Goal: Task Accomplishment & Management: Manage account settings

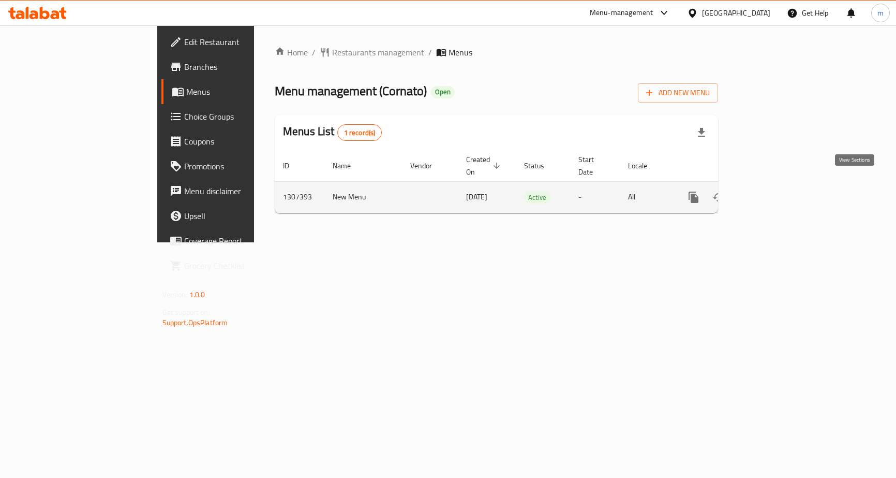
click at [775, 191] on icon "enhanced table" at bounding box center [768, 197] width 12 height 12
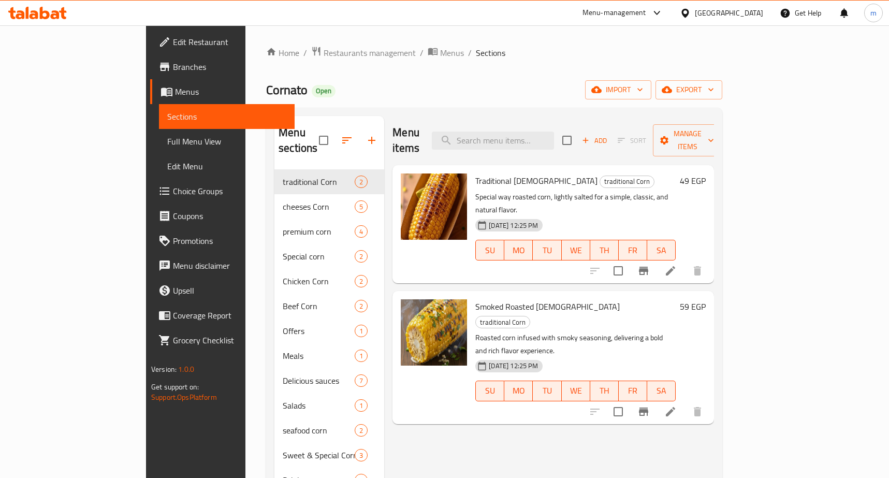
click at [173, 191] on span "Choice Groups" at bounding box center [229, 191] width 113 height 12
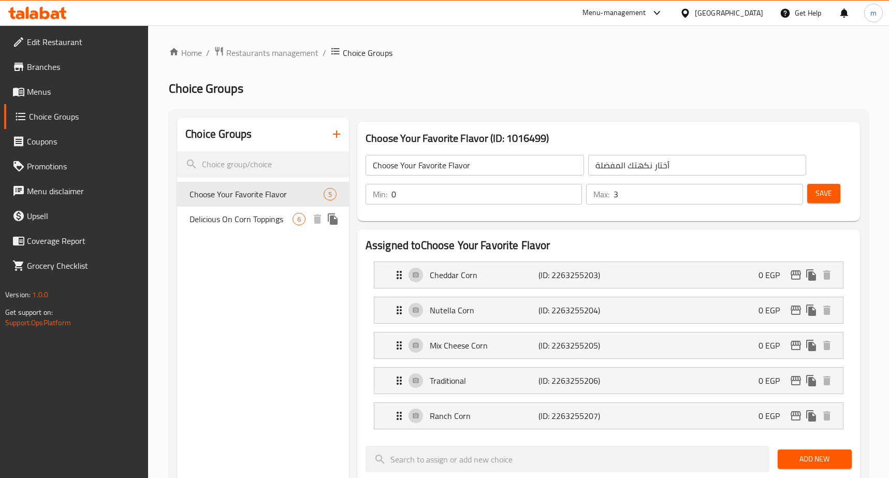
click at [236, 219] on span "Delicious On Corn Toppings" at bounding box center [240, 219] width 103 height 12
type input "Delicious On Corn Toppings"
type input "إضافات لذيذة على حبة الذرة"
type input "6"
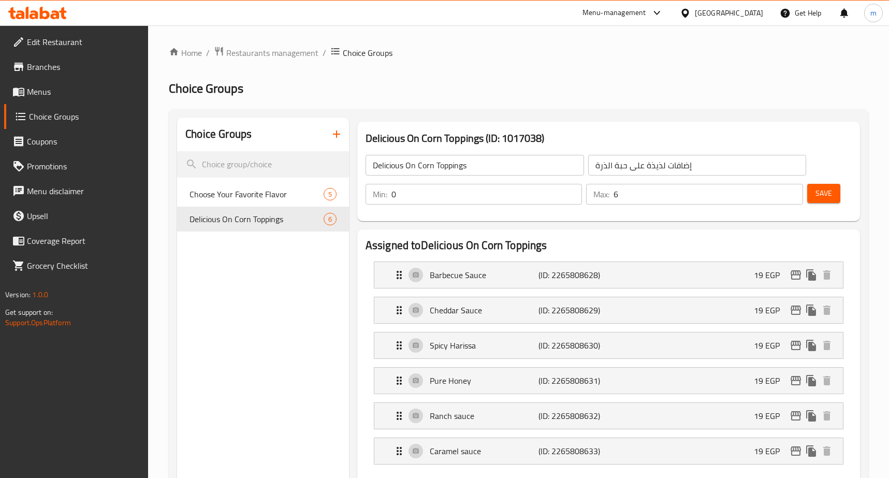
click at [479, 85] on h2 "Choice Groups" at bounding box center [518, 88] width 699 height 17
click at [383, 15] on div "Menu-management [GEOGRAPHIC_DATA] Get Help m" at bounding box center [444, 13] width 889 height 25
click at [289, 55] on span "Restaurants management" at bounding box center [272, 53] width 92 height 12
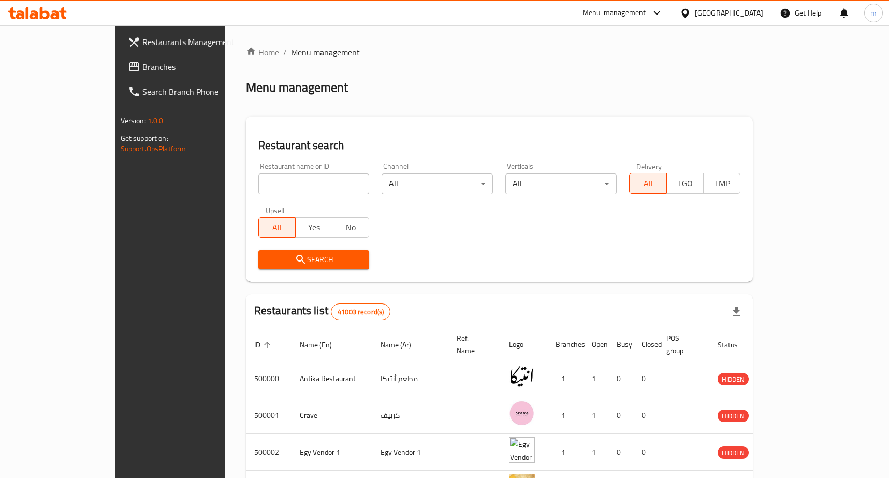
click at [54, 65] on div at bounding box center [444, 239] width 889 height 478
click at [142, 65] on span "Branches" at bounding box center [198, 67] width 113 height 12
click at [142, 64] on span "Branches" at bounding box center [198, 67] width 113 height 12
